Goal: Task Accomplishment & Management: Use online tool/utility

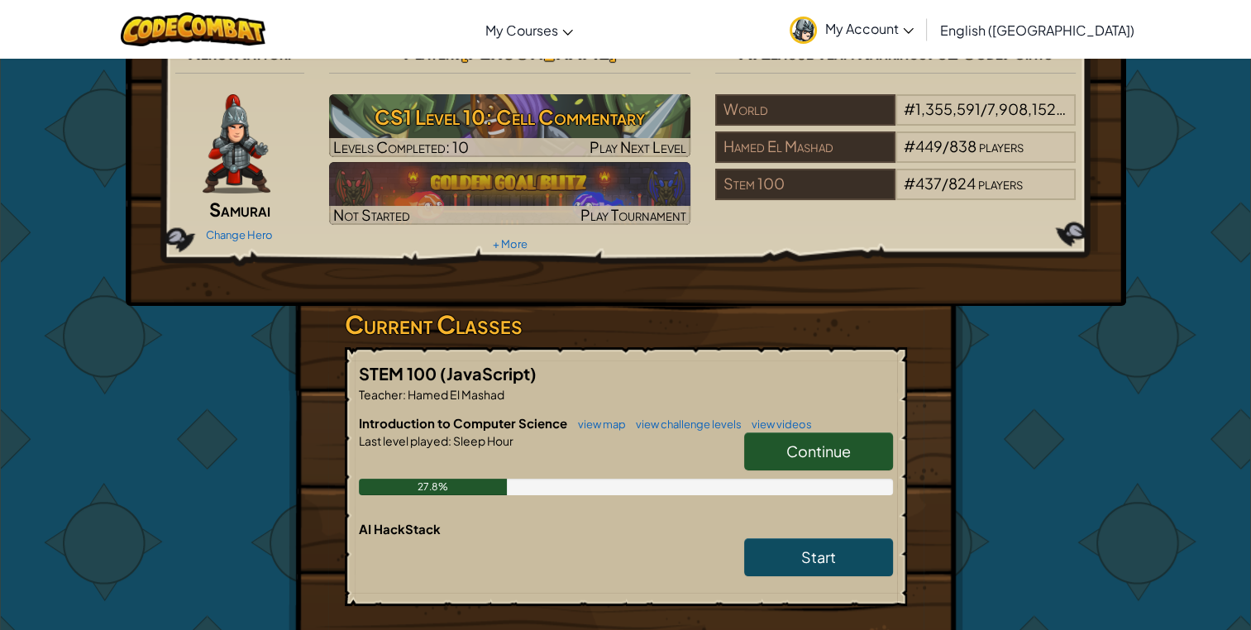
scroll to position [26, 0]
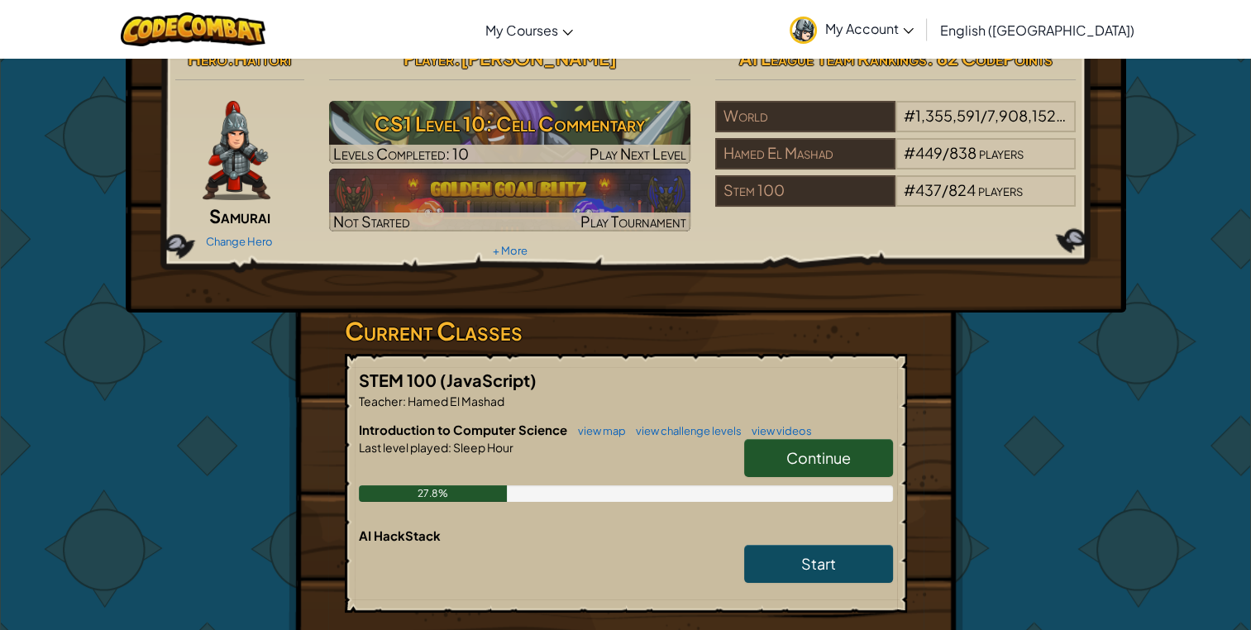
click at [774, 461] on link "Continue" at bounding box center [818, 458] width 149 height 38
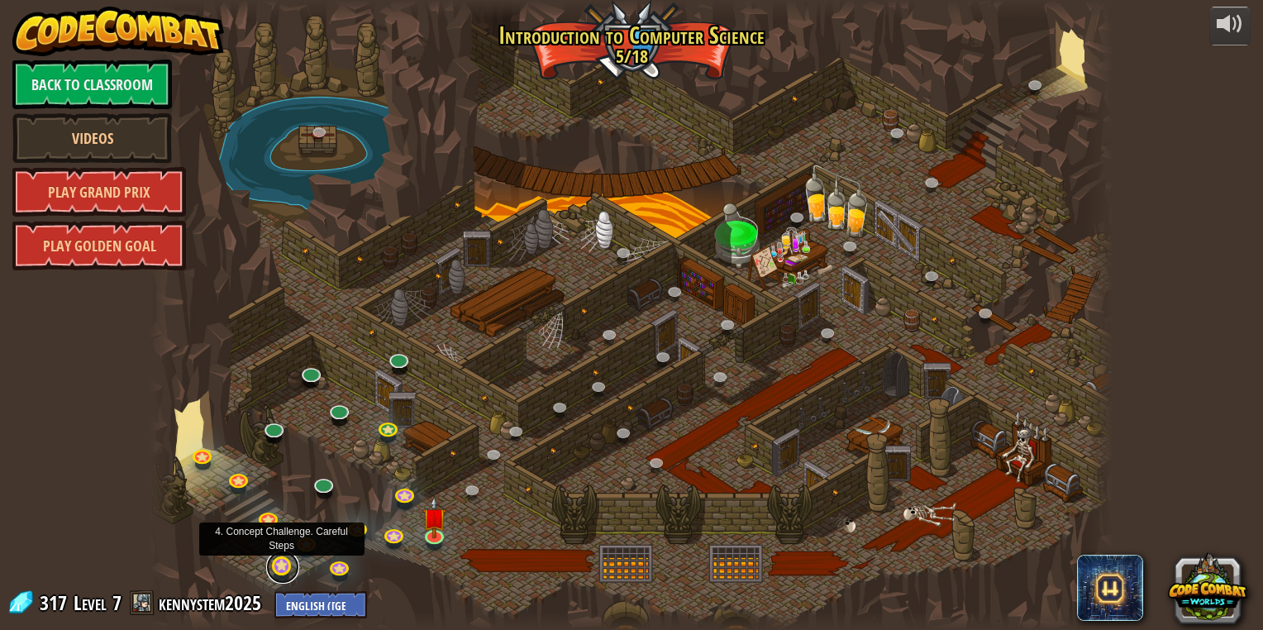
click at [282, 568] on link at bounding box center [282, 566] width 33 height 33
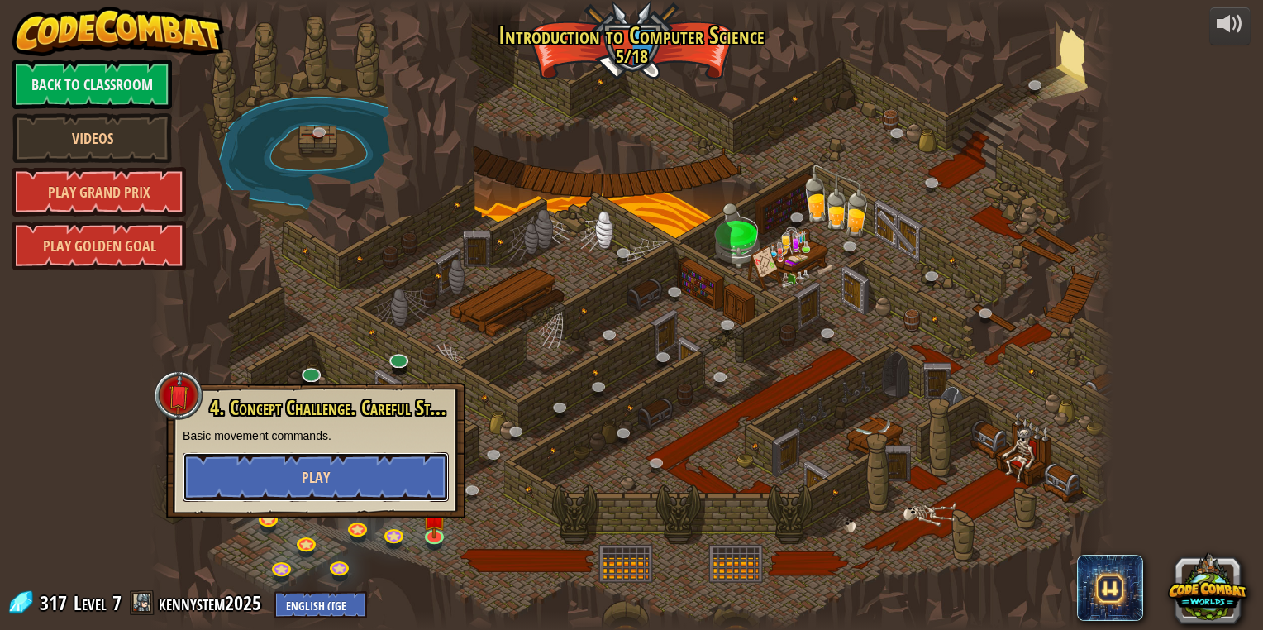
click at [306, 461] on button "Play" at bounding box center [316, 477] width 266 height 50
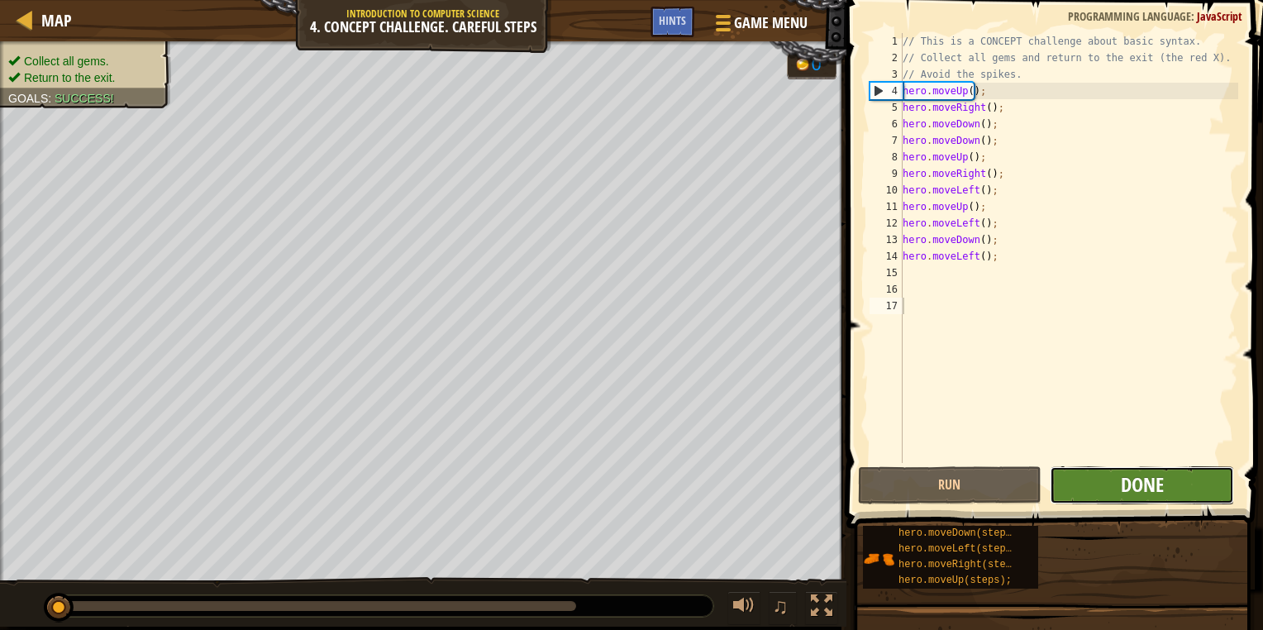
click at [1121, 484] on button "Done" at bounding box center [1142, 485] width 184 height 38
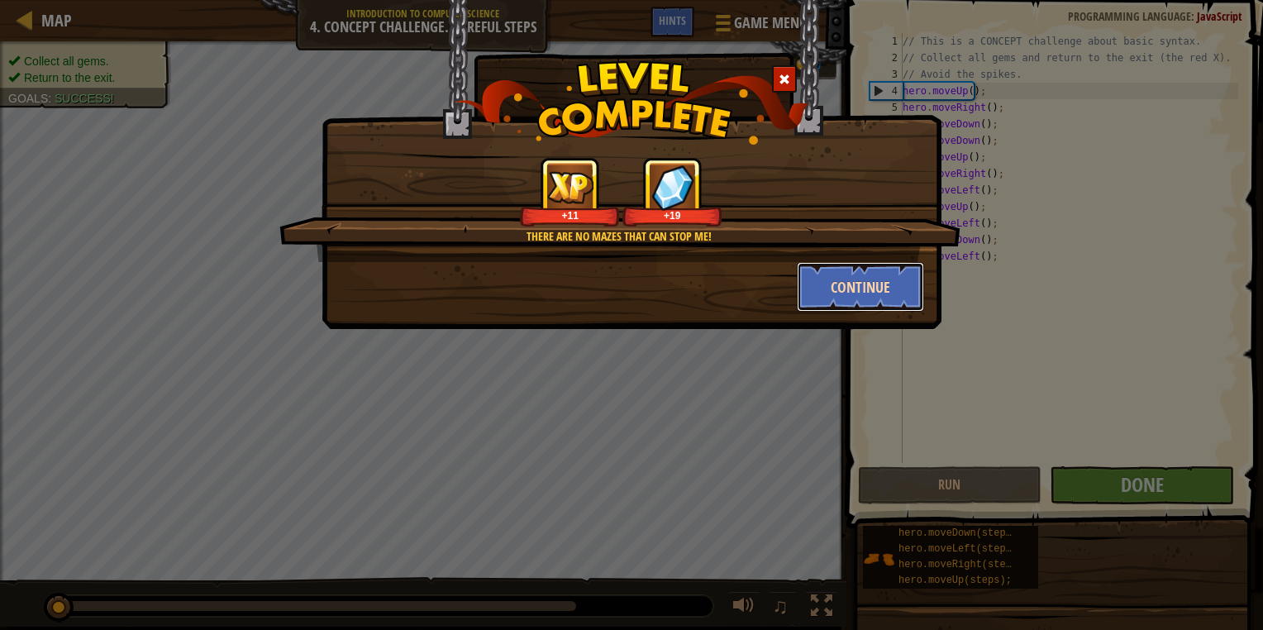
click at [871, 293] on button "Continue" at bounding box center [861, 287] width 128 height 50
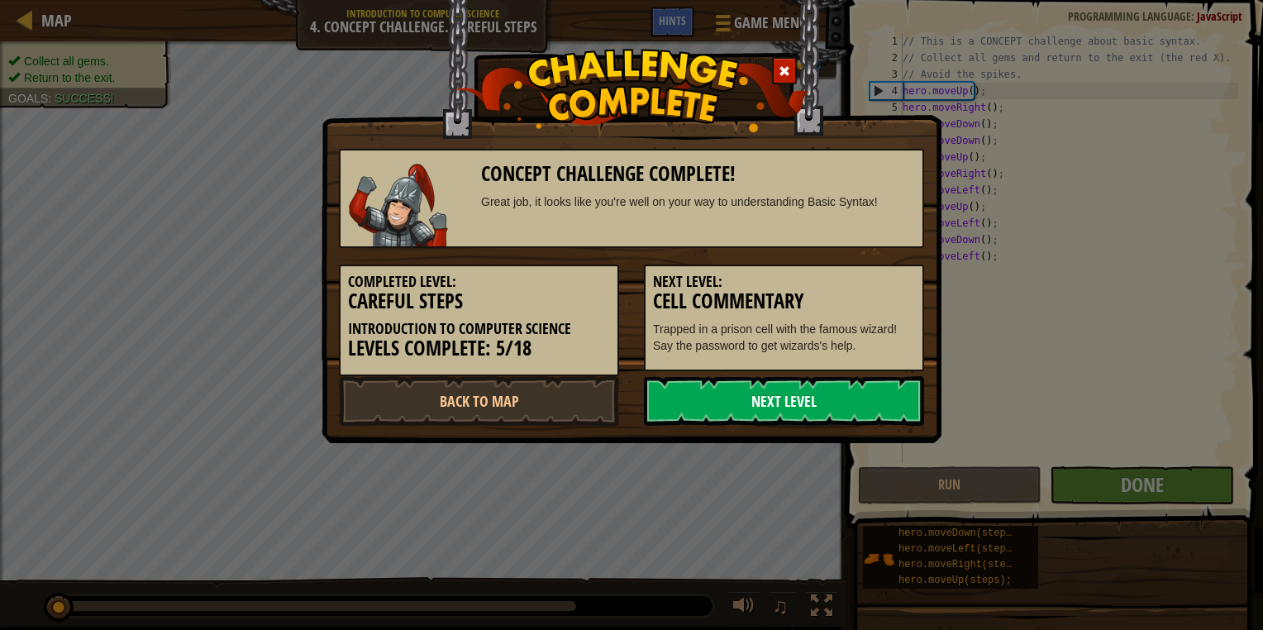
click at [827, 401] on link "Next Level" at bounding box center [784, 401] width 280 height 50
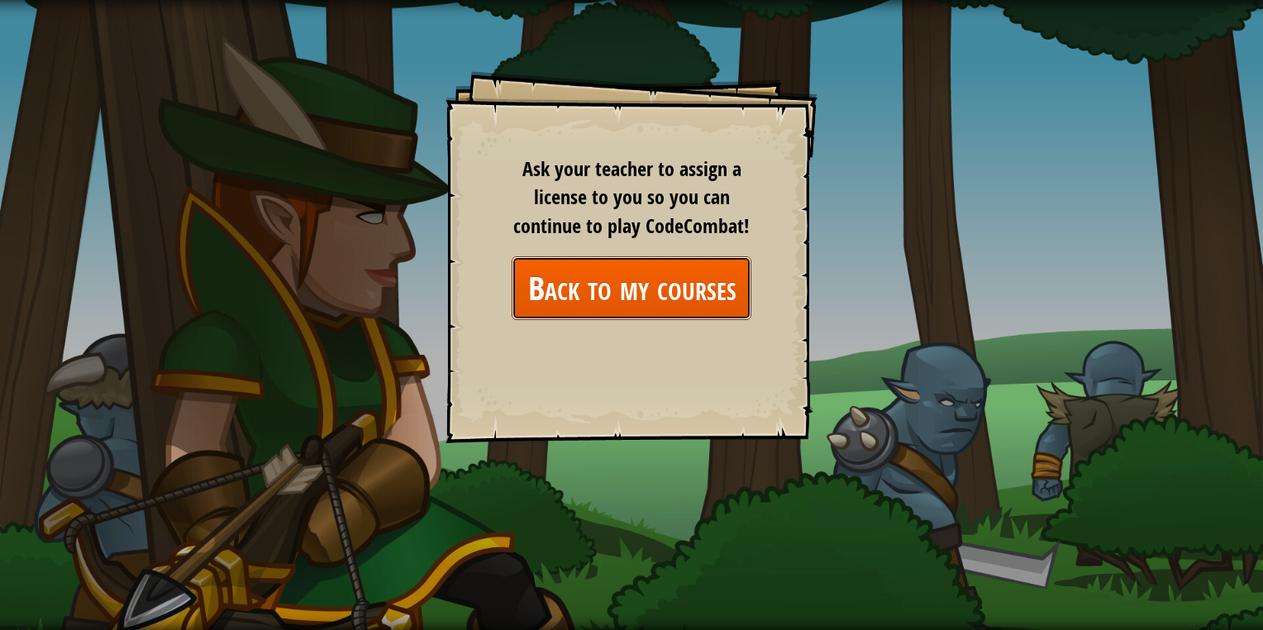
click at [621, 296] on link "Back to my courses" at bounding box center [632, 288] width 240 height 64
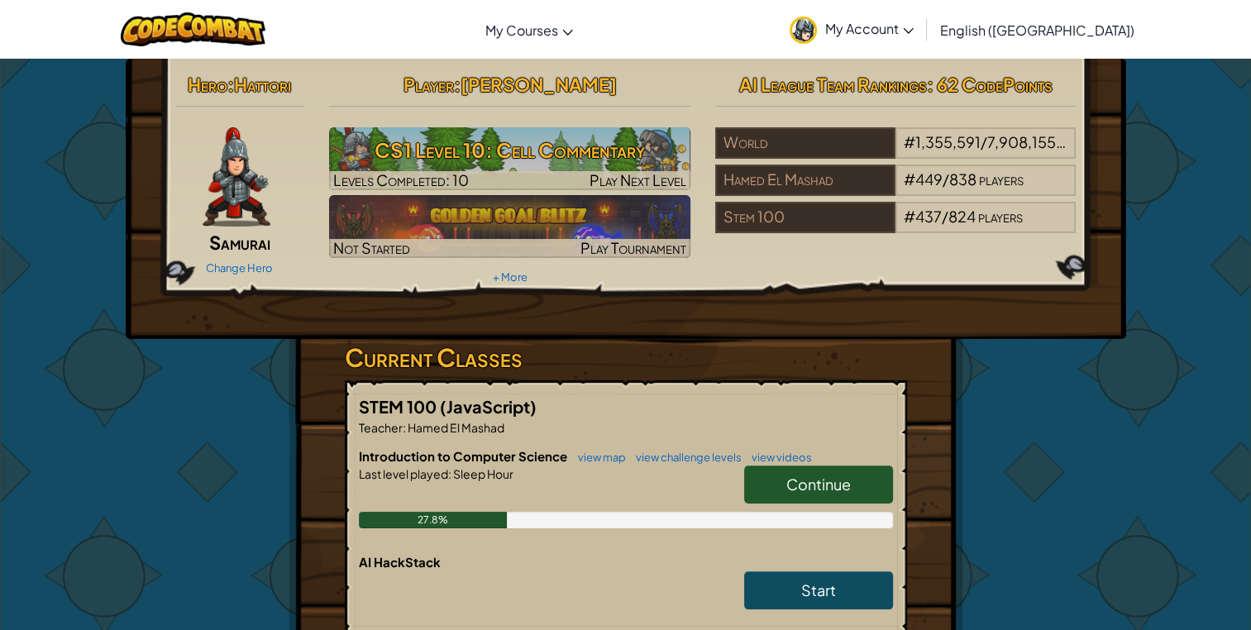
click at [770, 486] on link "Continue" at bounding box center [818, 484] width 149 height 38
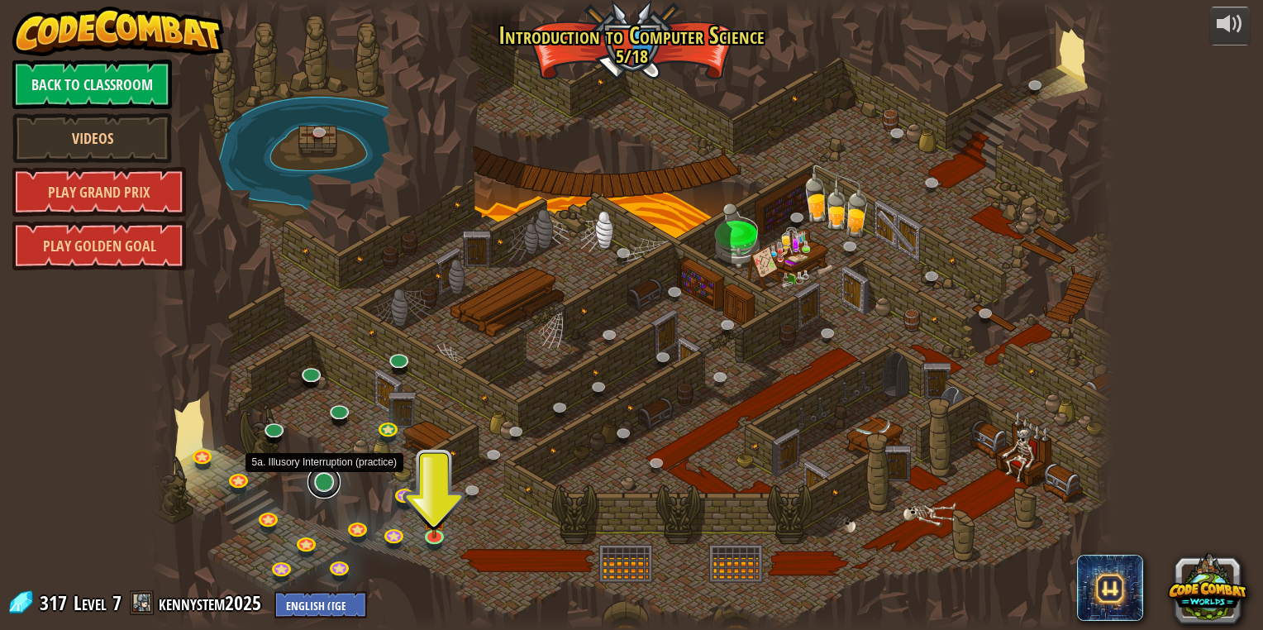
click at [321, 481] on link at bounding box center [323, 481] width 33 height 33
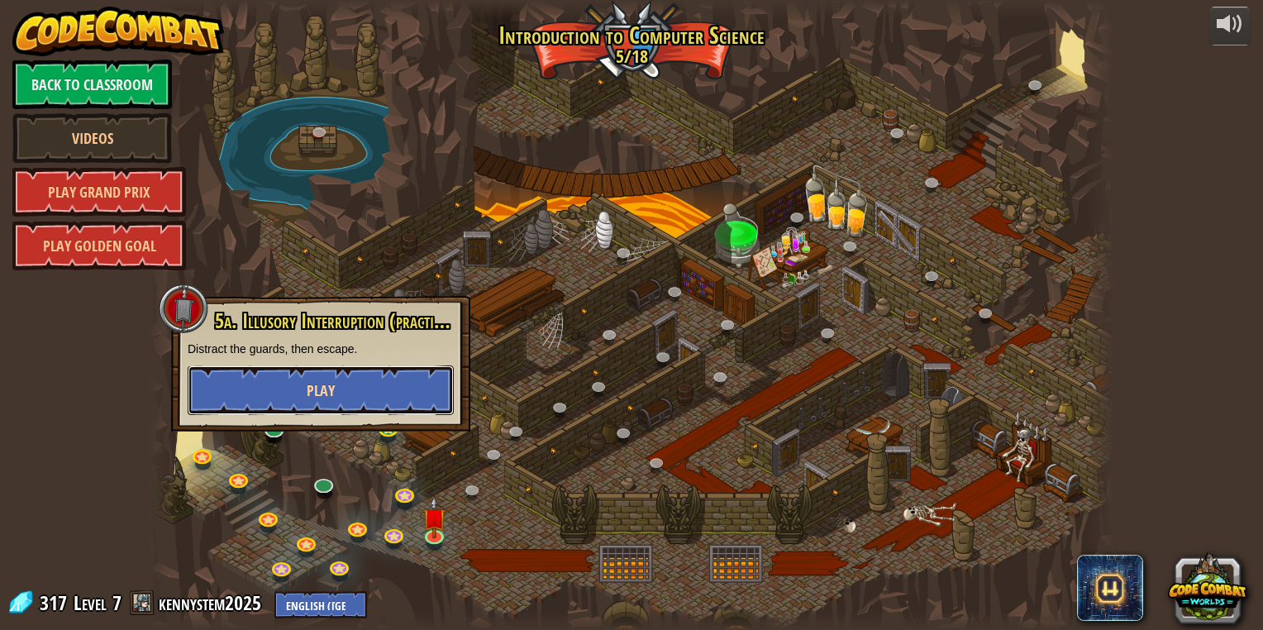
click at [341, 388] on button "Play" at bounding box center [321, 390] width 266 height 50
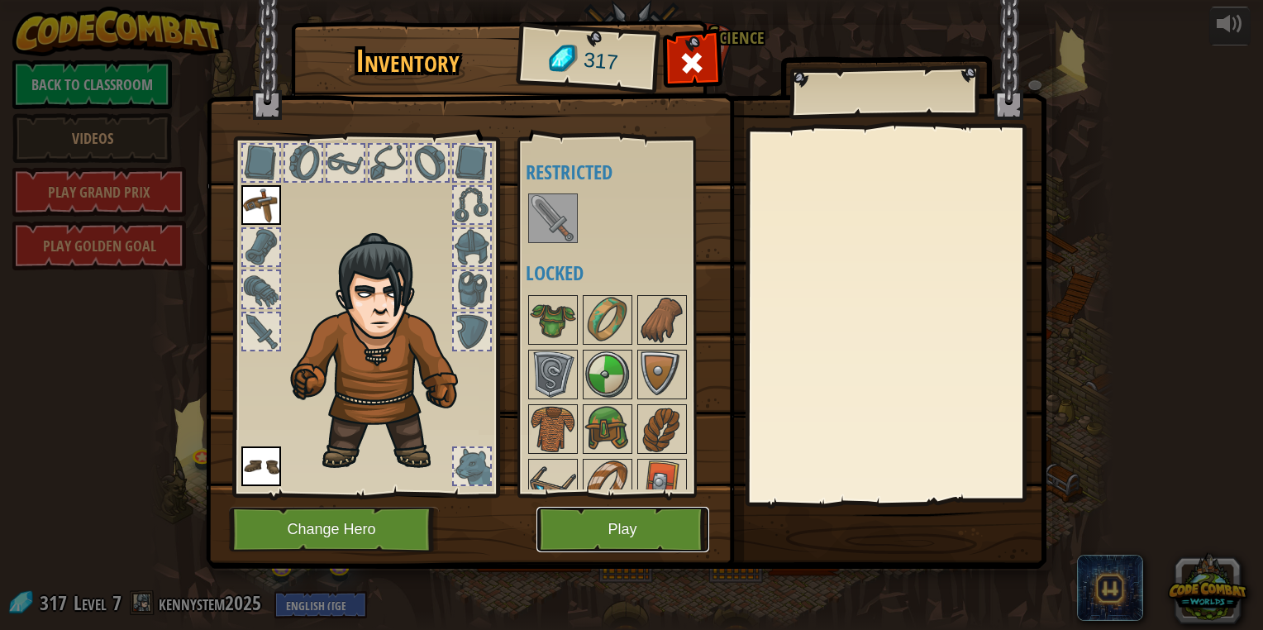
click at [619, 531] on button "Play" at bounding box center [622, 529] width 173 height 45
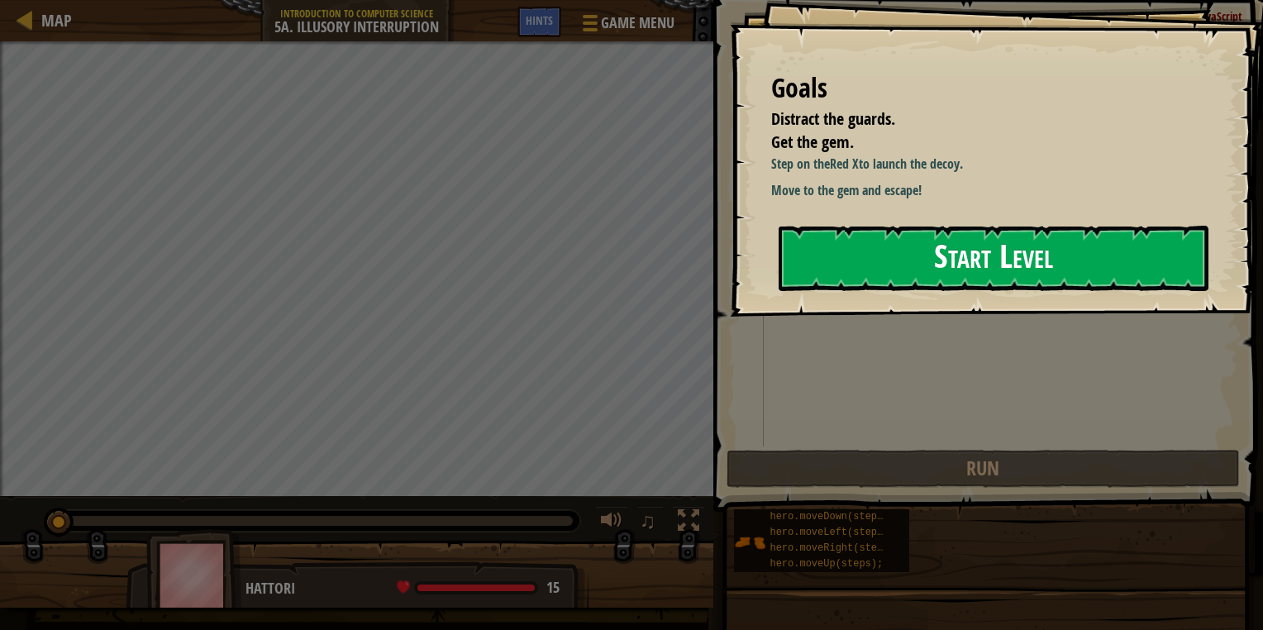
click at [832, 263] on button "Start Level" at bounding box center [994, 258] width 430 height 65
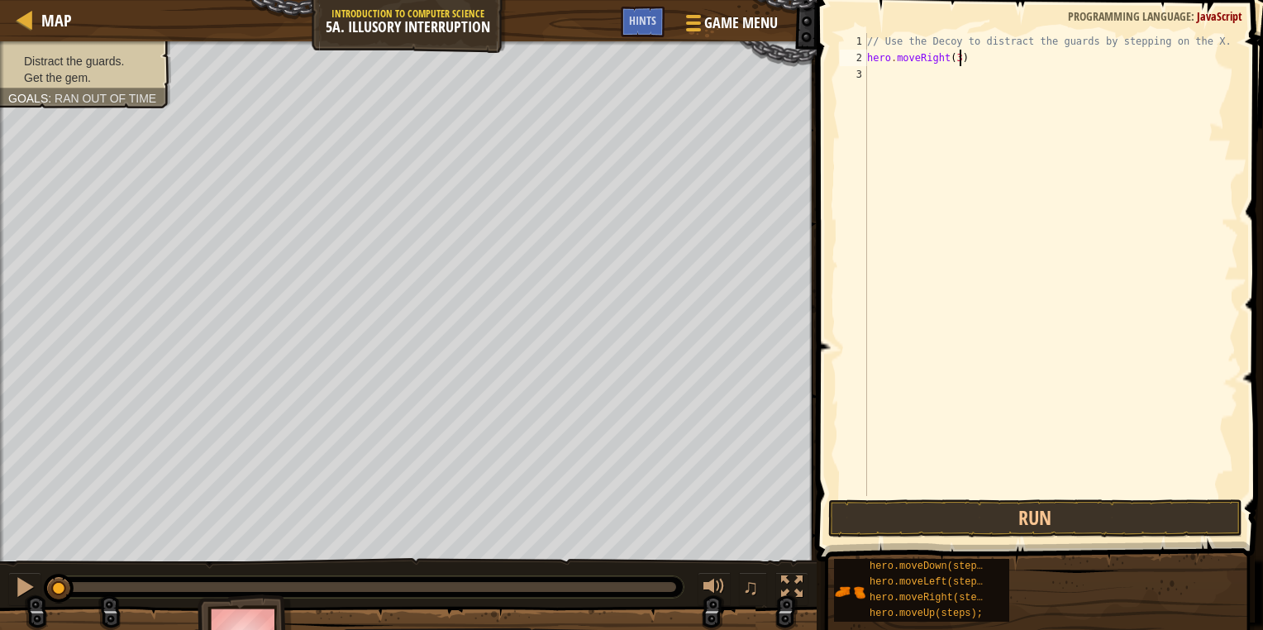
scroll to position [7, 7]
type textarea "hero.moveRight(3);"
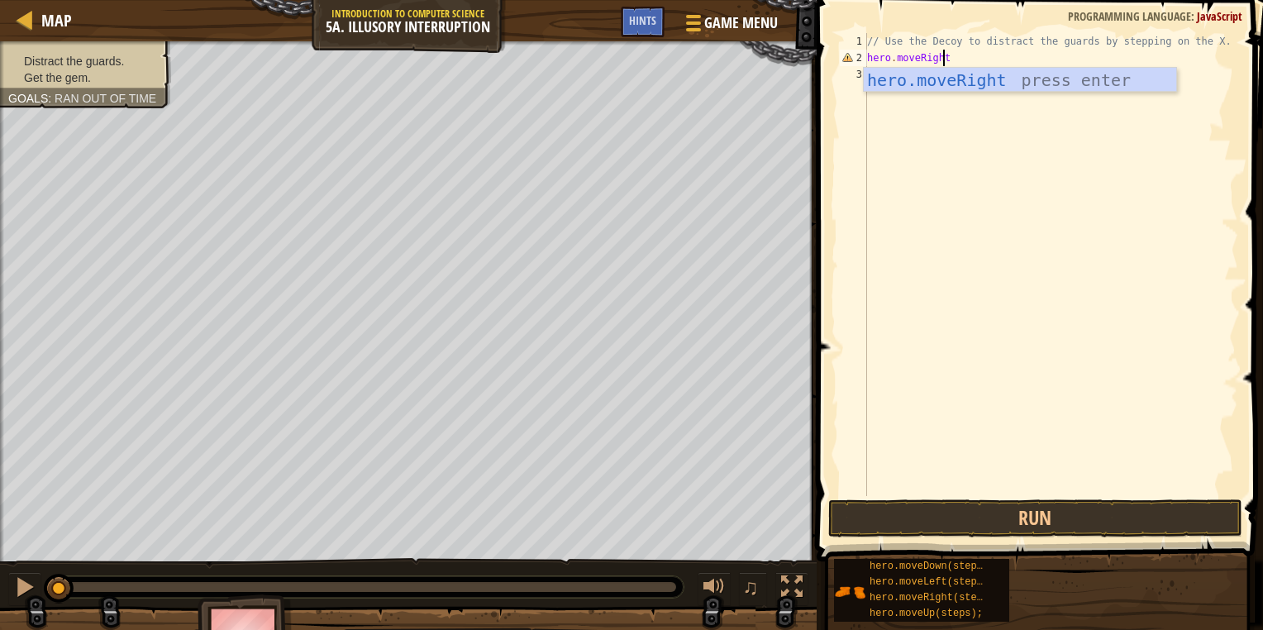
scroll to position [7, 6]
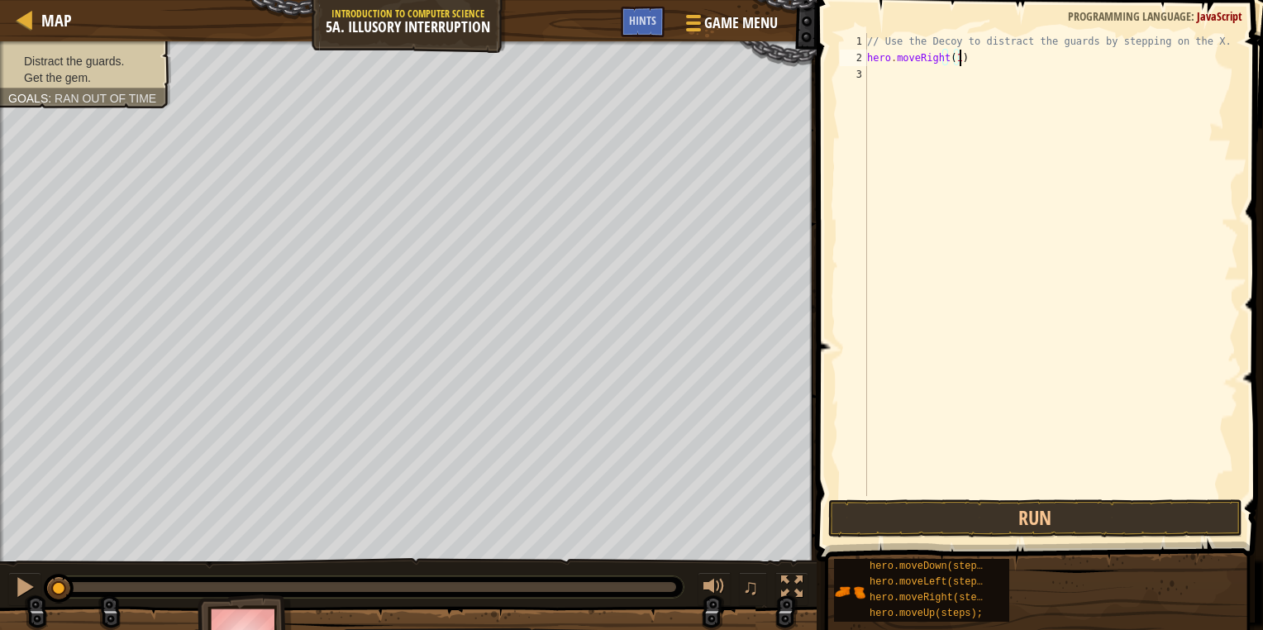
type textarea "hero.moveRight(1);"
type textarea "hero.moveDown(2);"
type textarea "hero.moveUp(2);"
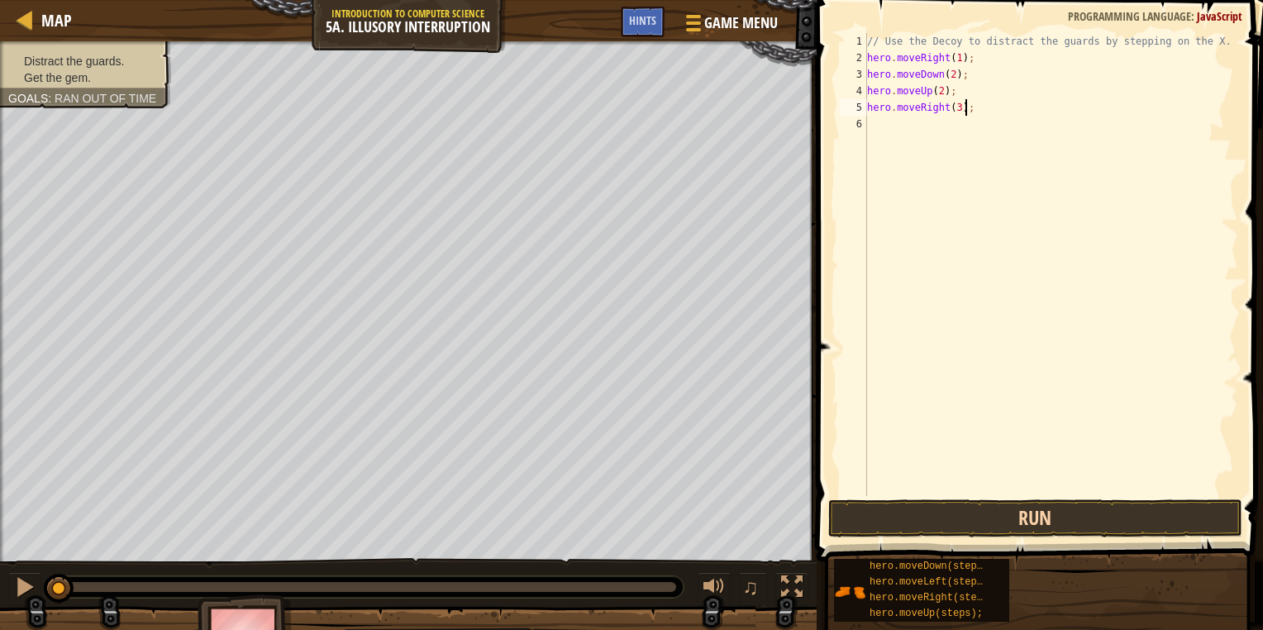
type textarea "hero.moveRight(3);"
click at [1045, 509] on button "Run" at bounding box center [1035, 518] width 414 height 38
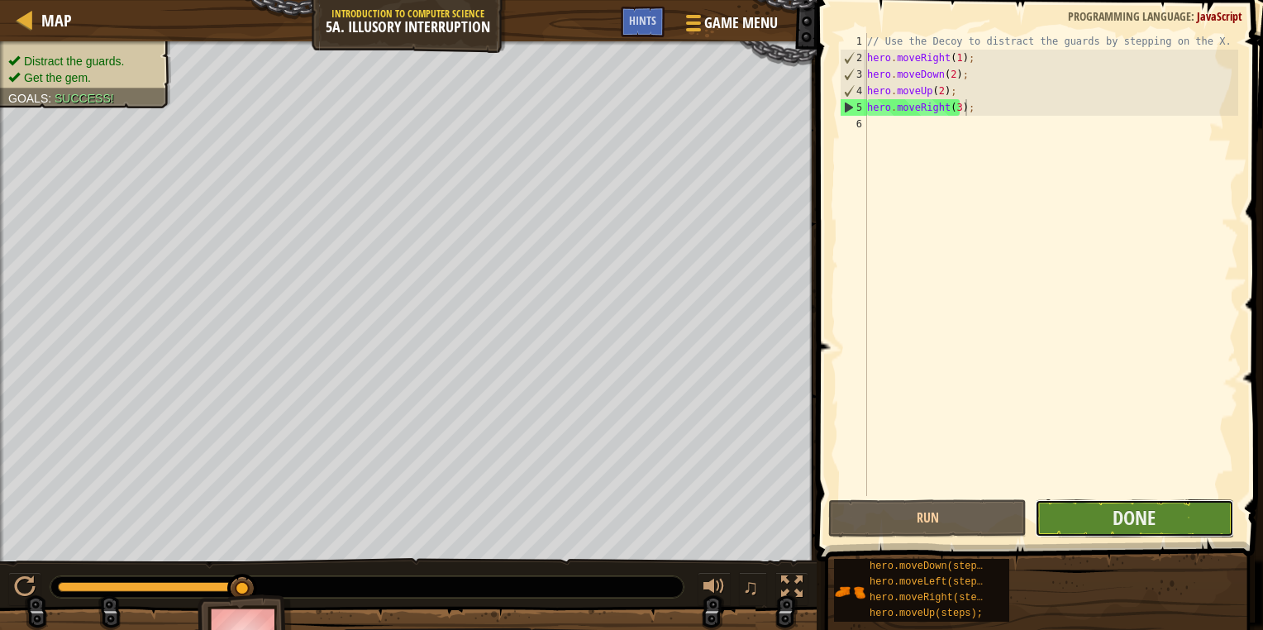
click at [1098, 523] on button "Done" at bounding box center [1134, 518] width 198 height 38
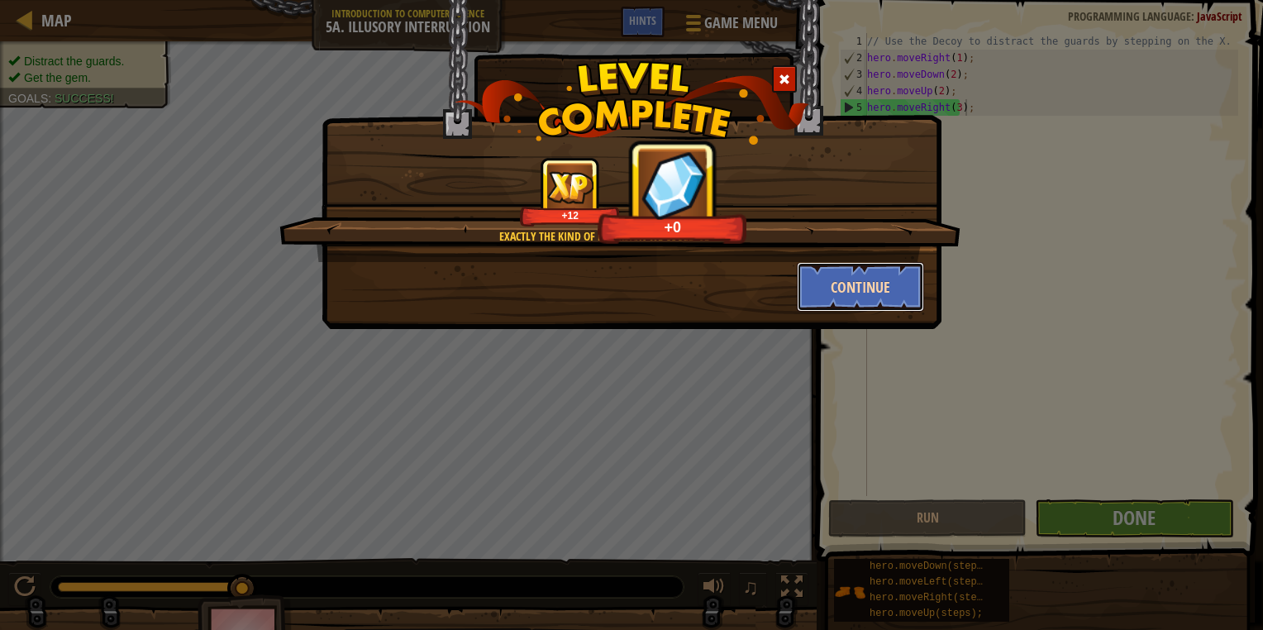
click at [859, 288] on button "Continue" at bounding box center [861, 287] width 128 height 50
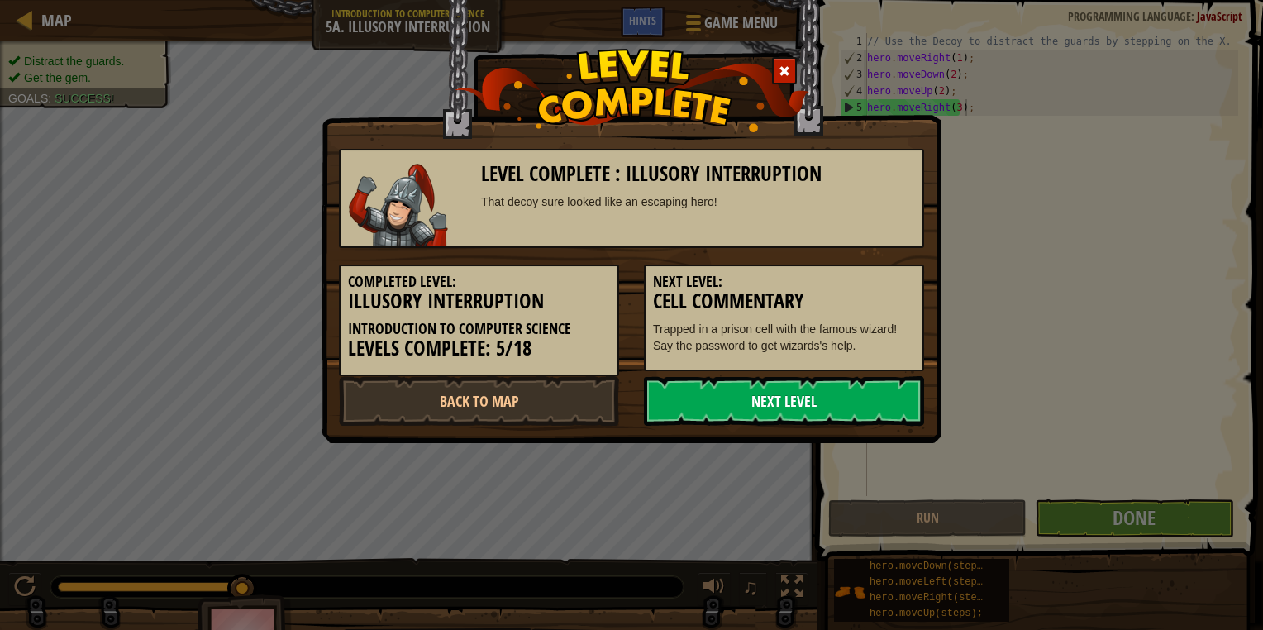
click at [795, 395] on link "Next Level" at bounding box center [784, 401] width 280 height 50
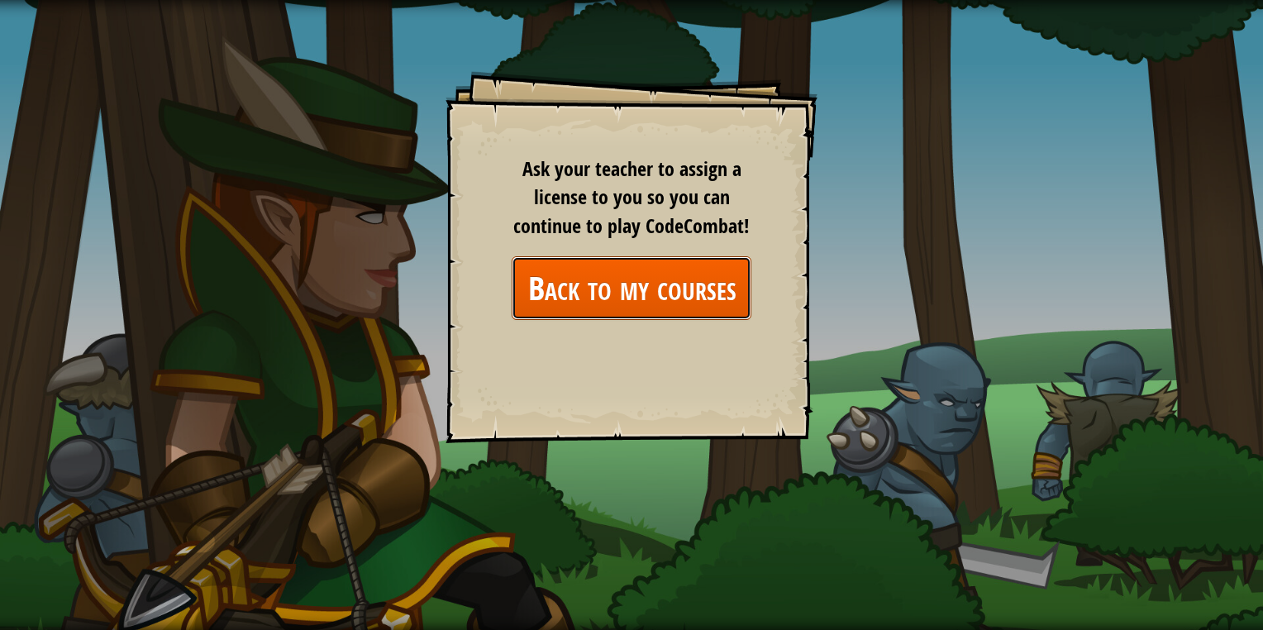
click at [622, 280] on link "Back to my courses" at bounding box center [632, 288] width 240 height 64
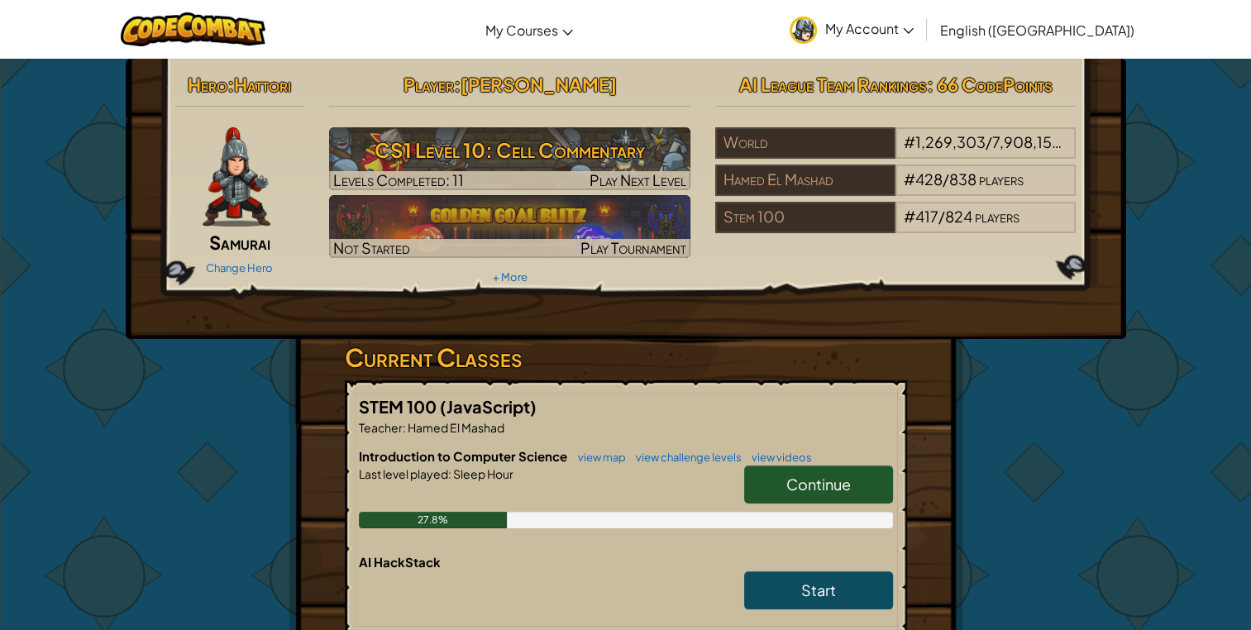
click at [843, 482] on span "Continue" at bounding box center [818, 483] width 64 height 19
